Goal: Task Accomplishment & Management: Manage account settings

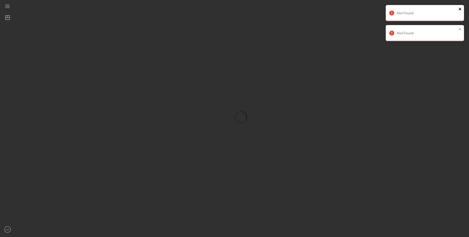
click at [459, 8] on icon "close" at bounding box center [460, 9] width 4 height 4
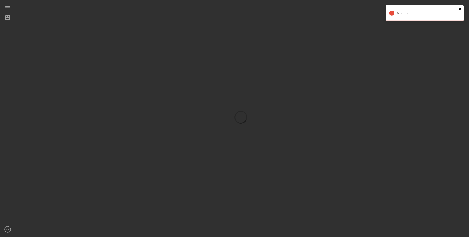
click at [459, 8] on icon "close" at bounding box center [460, 9] width 4 height 4
